Goal: Task Accomplishment & Management: Use online tool/utility

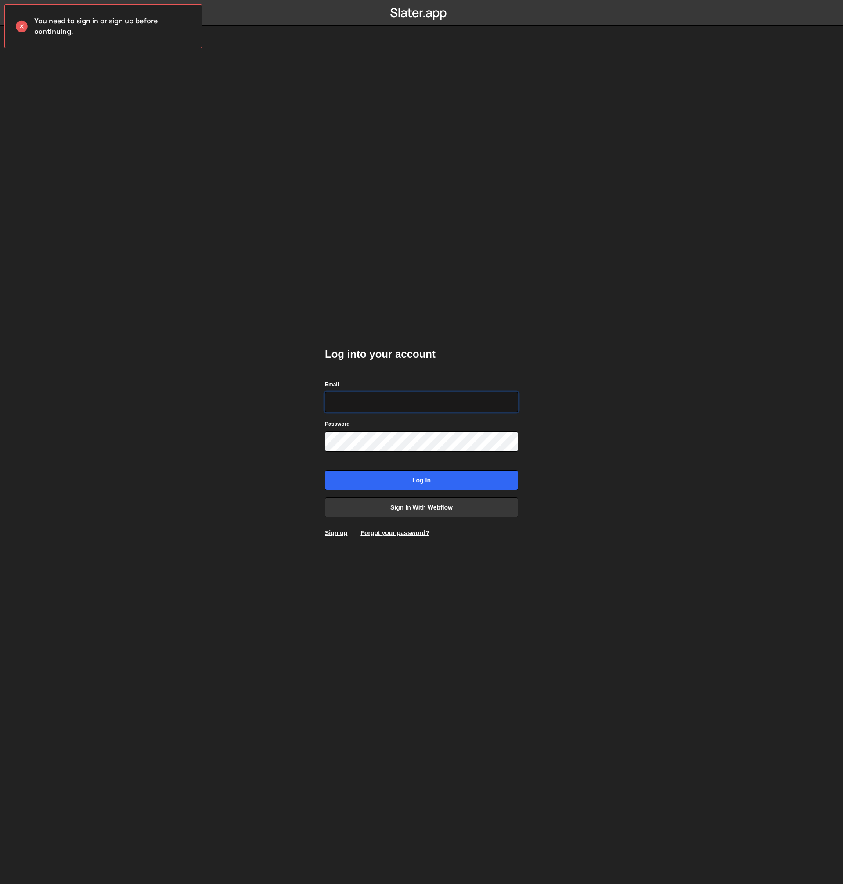
click at [385, 405] on input "Email" at bounding box center [421, 402] width 193 height 20
click at [384, 405] on input "Email" at bounding box center [421, 402] width 193 height 20
click at [194, 229] on body "You need to sign in or sign up before continuing. Log into your account Email P…" at bounding box center [421, 442] width 843 height 884
click at [365, 399] on input "Email" at bounding box center [421, 402] width 193 height 20
type input "kass@easci.com"
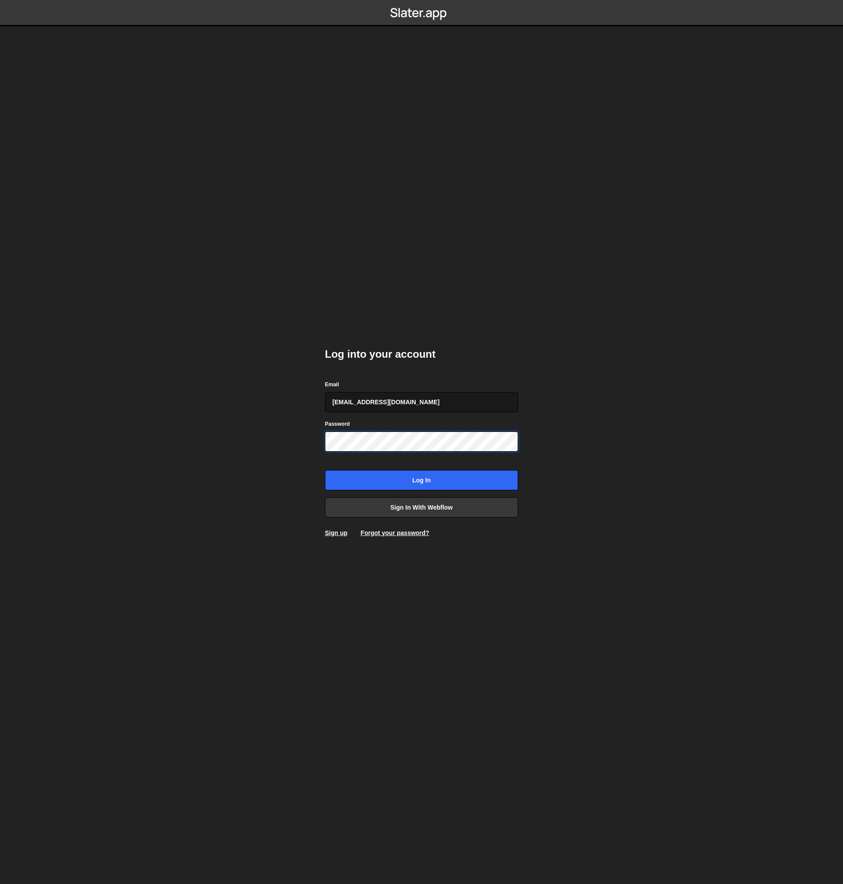
click at [325, 470] on input "Log in" at bounding box center [421, 480] width 193 height 20
